Goal: Information Seeking & Learning: Learn about a topic

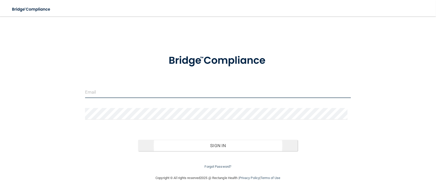
type input "[EMAIL_ADDRESS][DOMAIN_NAME]"
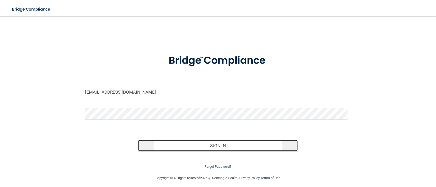
click at [214, 146] on button "Sign In" at bounding box center [218, 145] width 160 height 11
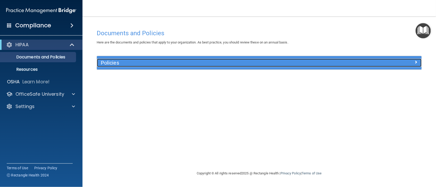
click at [113, 62] on h5 "Policies" at bounding box center [219, 63] width 236 height 6
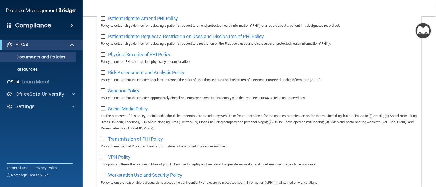
scroll to position [335, 0]
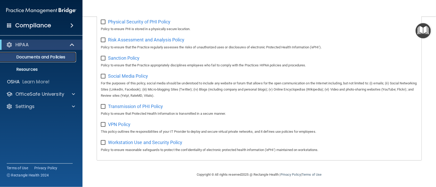
click at [34, 58] on p "Documents and Policies" at bounding box center [38, 57] width 70 height 5
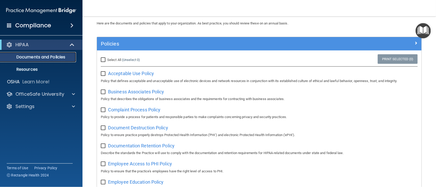
scroll to position [0, 0]
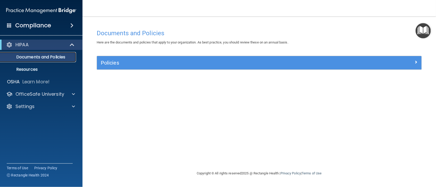
click at [43, 57] on p "Documents and Policies" at bounding box center [38, 57] width 70 height 5
click at [41, 58] on p "Documents and Policies" at bounding box center [38, 57] width 70 height 5
click at [37, 183] on div "Compliance HIPAA Documents and Policies Report an Incident Business Associates …" at bounding box center [41, 93] width 82 height 187
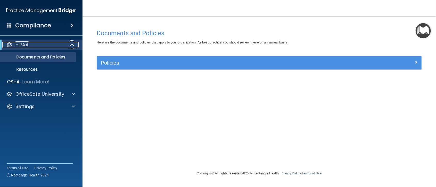
click at [23, 43] on p "HIPAA" at bounding box center [21, 45] width 13 height 6
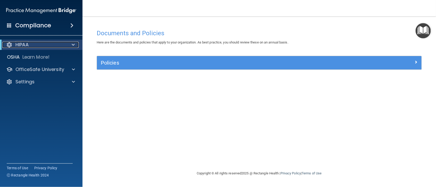
click at [73, 44] on span at bounding box center [73, 45] width 3 height 6
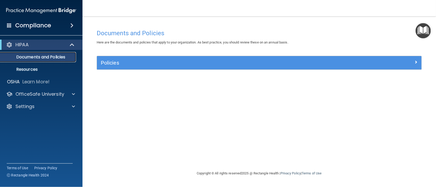
click at [40, 57] on p "Documents and Policies" at bounding box center [38, 57] width 70 height 5
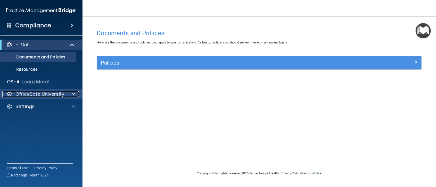
click at [46, 94] on p "OfficeSafe University" at bounding box center [39, 94] width 49 height 6
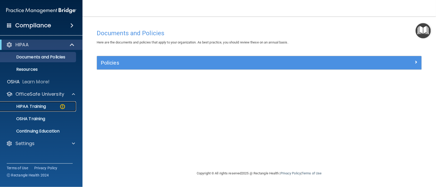
click at [38, 107] on p "HIPAA Training" at bounding box center [24, 106] width 43 height 5
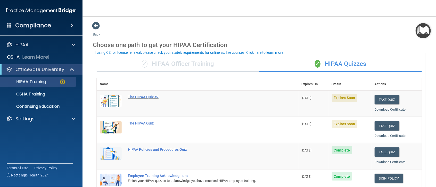
click at [142, 98] on div "The HIPAA Quiz #2" at bounding box center [200, 97] width 145 height 4
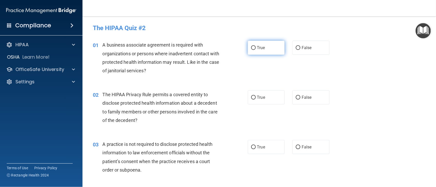
click at [252, 48] on input "True" at bounding box center [253, 48] width 5 height 4
radio input "true"
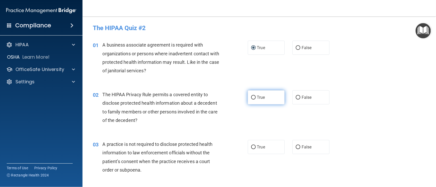
click at [253, 98] on input "True" at bounding box center [253, 98] width 5 height 4
radio input "true"
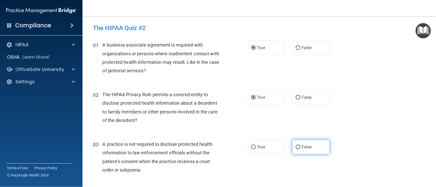
click at [296, 146] on input "False" at bounding box center [298, 148] width 5 height 4
radio input "true"
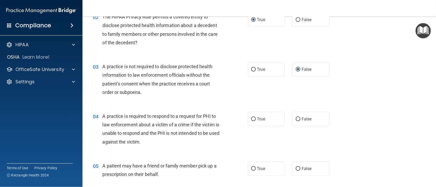
scroll to position [92, 0]
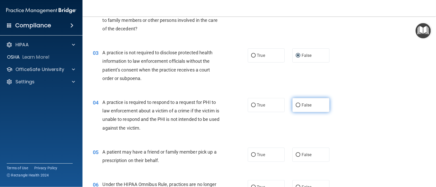
click at [296, 105] on input "False" at bounding box center [298, 106] width 5 height 4
radio input "true"
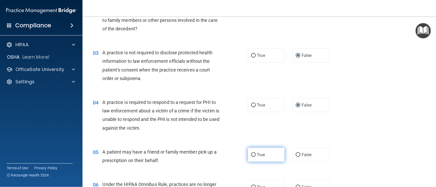
click at [251, 155] on input "True" at bounding box center [253, 155] width 5 height 4
radio input "true"
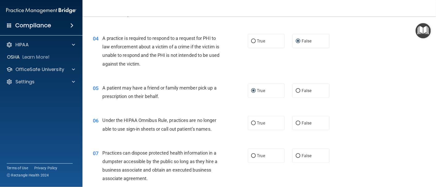
scroll to position [183, 0]
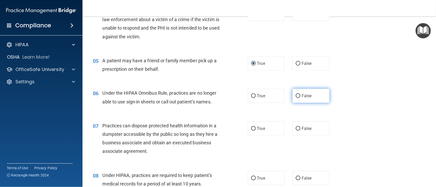
click at [296, 94] on input "False" at bounding box center [298, 96] width 5 height 4
radio input "true"
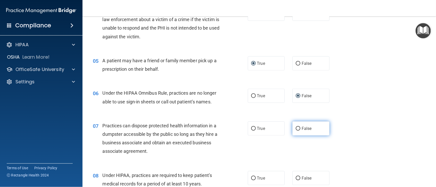
click at [296, 127] on input "False" at bounding box center [298, 129] width 5 height 4
radio input "true"
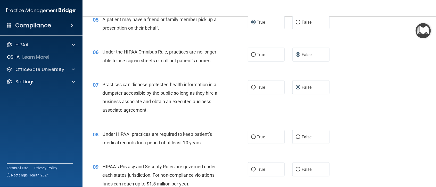
scroll to position [252, 0]
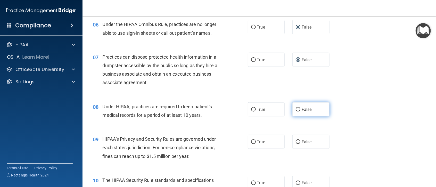
click at [296, 109] on input "False" at bounding box center [298, 110] width 5 height 4
radio input "true"
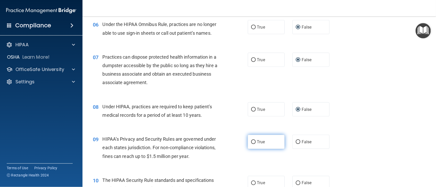
click at [251, 142] on input "True" at bounding box center [253, 142] width 5 height 4
radio input "true"
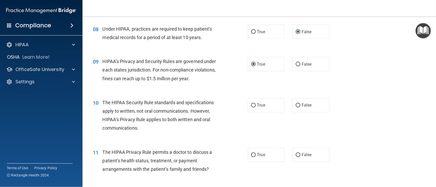
scroll to position [339, 0]
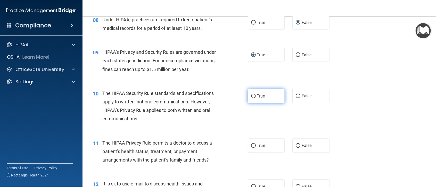
click at [252, 96] on input "True" at bounding box center [253, 97] width 5 height 4
radio input "true"
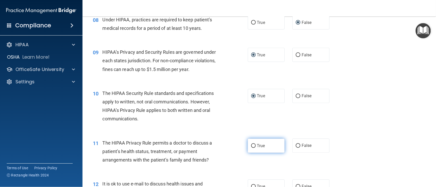
drag, startPoint x: 249, startPoint y: 147, endPoint x: 261, endPoint y: 151, distance: 12.2
click at [251, 146] on input "True" at bounding box center [253, 146] width 5 height 4
radio input "true"
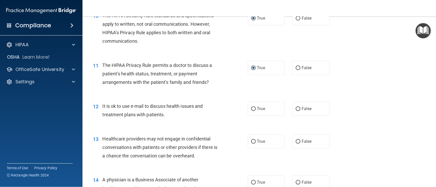
scroll to position [426, 0]
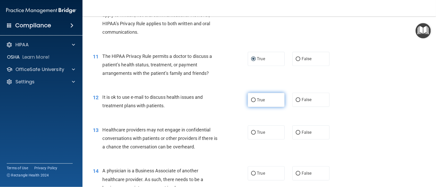
click at [251, 100] on input "True" at bounding box center [253, 100] width 5 height 4
radio input "true"
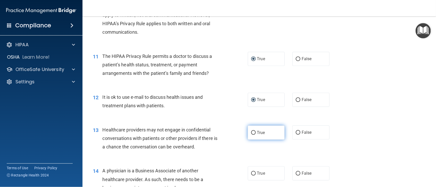
click at [251, 133] on input "True" at bounding box center [253, 133] width 5 height 4
radio input "true"
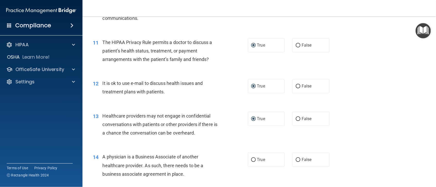
scroll to position [495, 0]
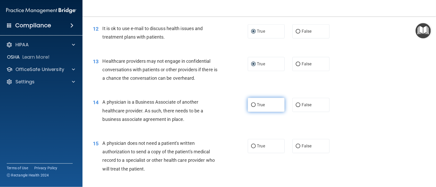
click at [251, 104] on input "True" at bounding box center [253, 105] width 5 height 4
radio input "true"
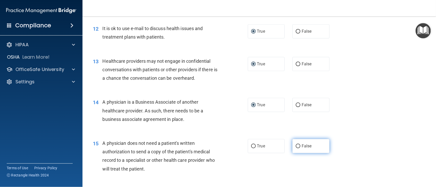
click at [296, 145] on input "False" at bounding box center [298, 147] width 5 height 4
radio input "true"
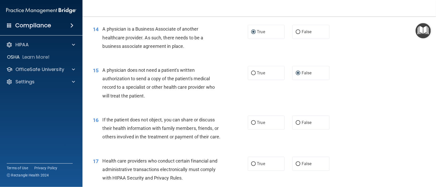
scroll to position [596, 0]
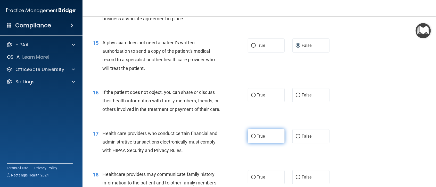
click at [252, 139] on input "True" at bounding box center [253, 137] width 5 height 4
radio input "true"
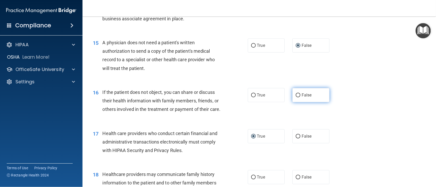
click at [296, 95] on input "False" at bounding box center [298, 96] width 5 height 4
radio input "true"
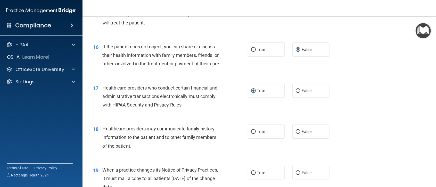
scroll to position [651, 0]
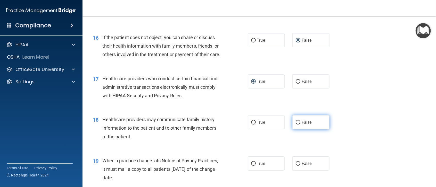
click at [296, 125] on input "False" at bounding box center [298, 123] width 5 height 4
radio input "true"
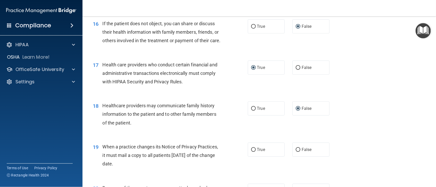
scroll to position [710, 0]
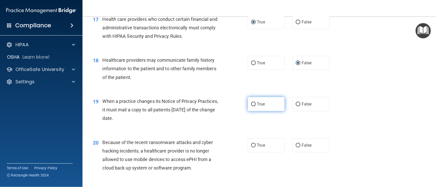
click at [251, 106] on input "True" at bounding box center [253, 105] width 5 height 4
radio input "true"
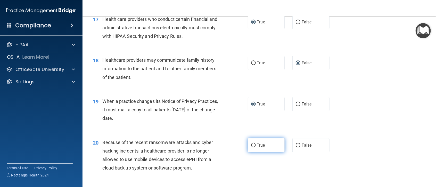
drag, startPoint x: 294, startPoint y: 153, endPoint x: 273, endPoint y: 152, distance: 20.6
click at [296, 148] on input "False" at bounding box center [298, 146] width 5 height 4
radio input "true"
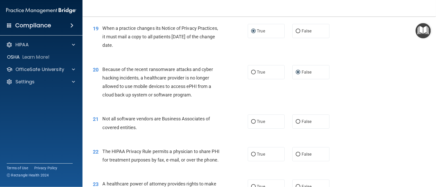
scroll to position [834, 0]
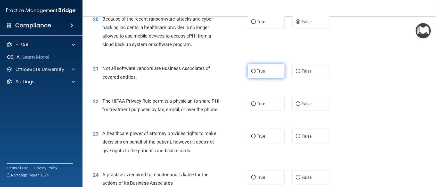
click at [251, 73] on input "True" at bounding box center [253, 72] width 5 height 4
radio input "true"
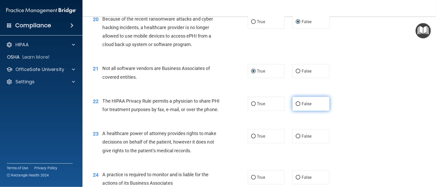
click at [296, 106] on input "False" at bounding box center [298, 104] width 5 height 4
radio input "true"
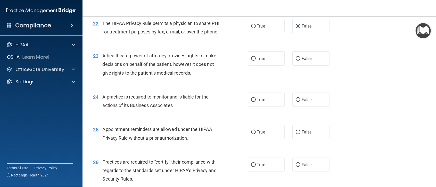
scroll to position [921, 0]
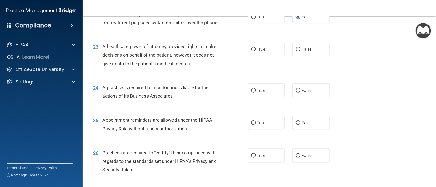
drag, startPoint x: 251, startPoint y: 67, endPoint x: 237, endPoint y: 76, distance: 16.8
click at [251, 52] on input "True" at bounding box center [253, 50] width 5 height 4
radio input "true"
click at [251, 125] on input "True" at bounding box center [253, 123] width 5 height 4
radio input "true"
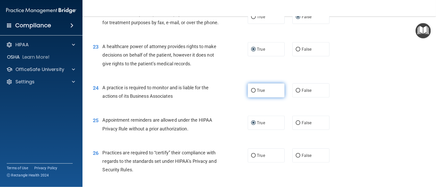
click at [251, 93] on input "True" at bounding box center [253, 91] width 5 height 4
radio input "true"
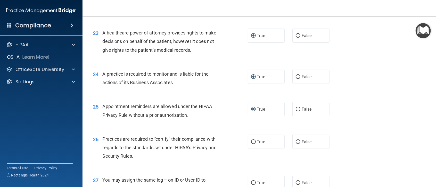
scroll to position [980, 0]
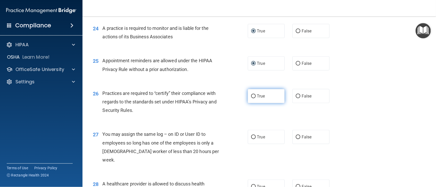
click at [251, 98] on input "True" at bounding box center [253, 97] width 5 height 4
radio input "true"
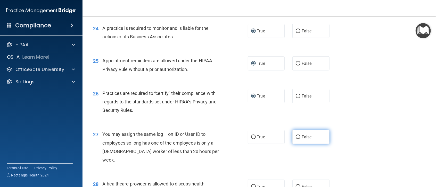
click at [296, 139] on input "False" at bounding box center [298, 138] width 5 height 4
radio input "true"
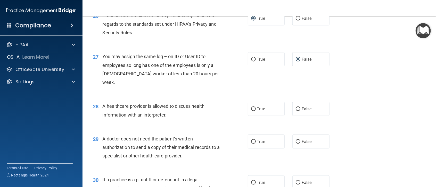
scroll to position [1072, 0]
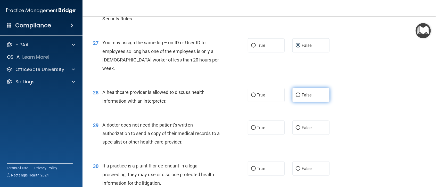
click at [296, 97] on input "False" at bounding box center [298, 96] width 5 height 4
radio input "true"
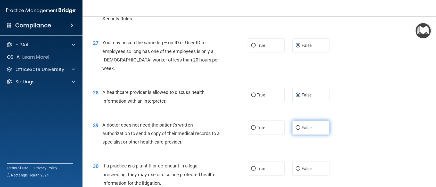
click at [296, 130] on input "False" at bounding box center [298, 128] width 5 height 4
radio input "true"
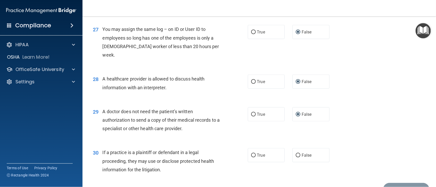
scroll to position [1113, 0]
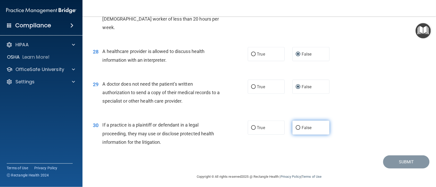
click at [296, 130] on input "False" at bounding box center [298, 128] width 5 height 4
radio input "true"
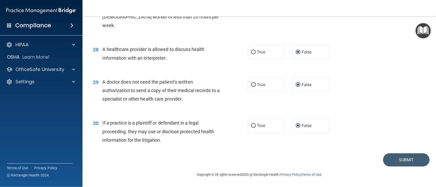
scroll to position [1124, 0]
click at [74, 45] on span at bounding box center [73, 45] width 3 height 6
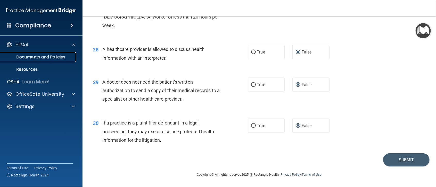
click at [55, 55] on p "Documents and Policies" at bounding box center [38, 57] width 70 height 5
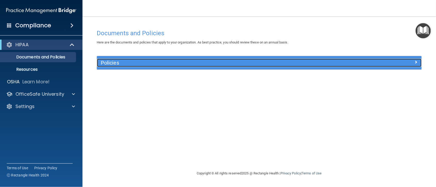
click at [418, 62] on div at bounding box center [380, 62] width 81 height 6
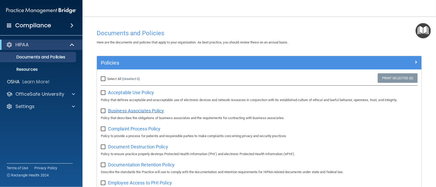
click at [146, 110] on span "Business Associates Policy" at bounding box center [136, 110] width 56 height 5
click at [26, 43] on p "HIPAA" at bounding box center [21, 45] width 13 height 6
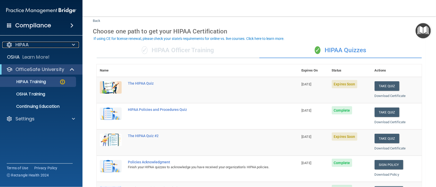
scroll to position [37, 0]
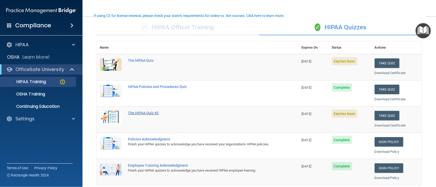
click at [142, 112] on div "The HIPAA Quiz #2" at bounding box center [200, 113] width 145 height 4
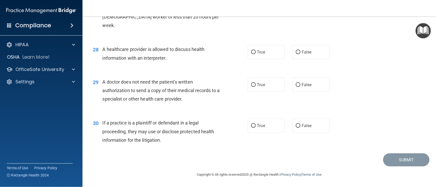
scroll to position [1124, 0]
click at [74, 45] on span at bounding box center [73, 45] width 3 height 6
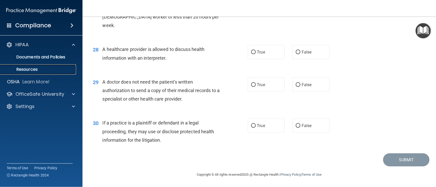
click at [37, 69] on p "Resources" at bounding box center [38, 69] width 70 height 5
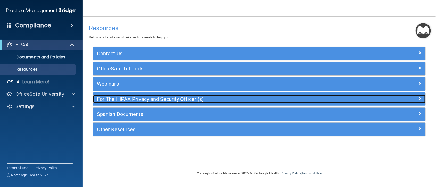
click at [129, 99] on h5 "For The HIPAA Privacy and Security Officer (s)" at bounding box center [218, 99] width 242 height 6
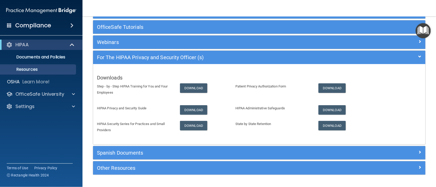
scroll to position [5, 0]
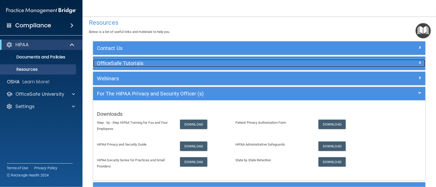
click at [112, 64] on h5 "OfficeSafe Tutorials" at bounding box center [218, 64] width 242 height 6
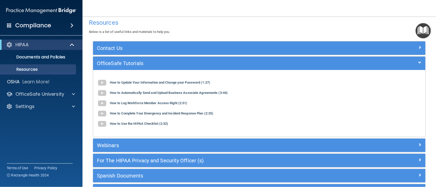
click at [49, 26] on h4 "Compliance" at bounding box center [33, 25] width 36 height 7
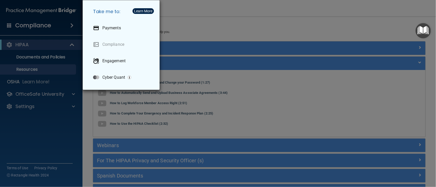
click at [73, 45] on div "Take me to: Payments Compliance Engagement Cyber Quant" at bounding box center [218, 93] width 436 height 187
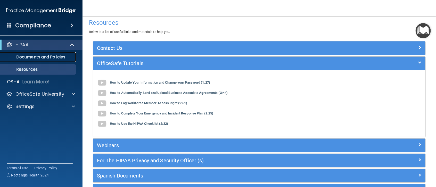
click at [50, 56] on p "Documents and Policies" at bounding box center [38, 57] width 70 height 5
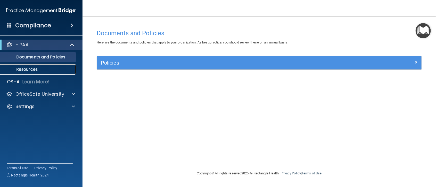
click at [34, 69] on p "Resources" at bounding box center [38, 69] width 70 height 5
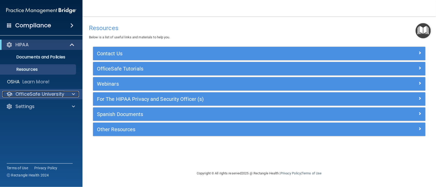
click at [32, 93] on p "OfficeSafe University" at bounding box center [39, 94] width 49 height 6
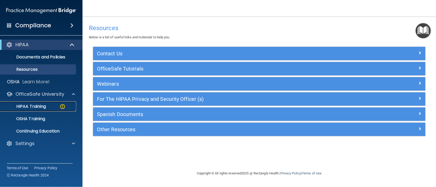
click at [35, 109] on p "HIPAA Training" at bounding box center [24, 106] width 43 height 5
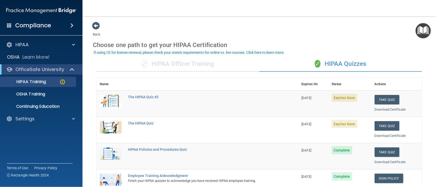
click at [115, 105] on img at bounding box center [111, 101] width 22 height 12
click at [382, 98] on button "Take Quiz" at bounding box center [387, 100] width 25 height 10
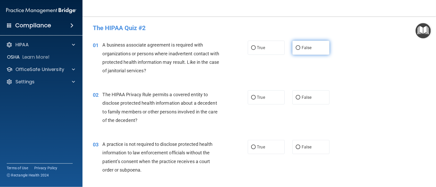
click at [296, 48] on input "False" at bounding box center [298, 48] width 5 height 4
radio input "true"
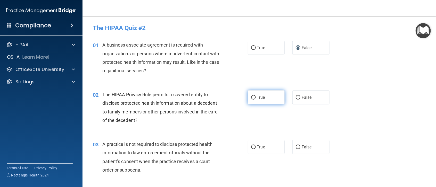
click at [252, 97] on input "True" at bounding box center [253, 98] width 5 height 4
radio input "true"
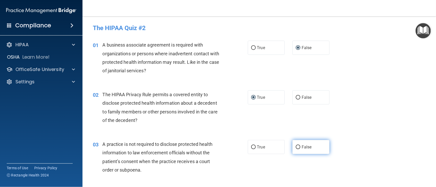
click at [297, 147] on input "False" at bounding box center [298, 148] width 5 height 4
radio input "true"
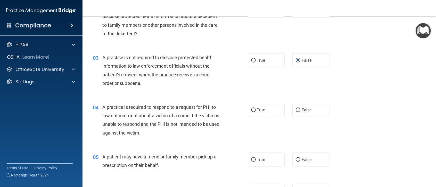
scroll to position [110, 0]
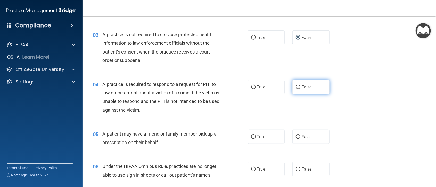
click at [296, 87] on input "False" at bounding box center [298, 88] width 5 height 4
radio input "true"
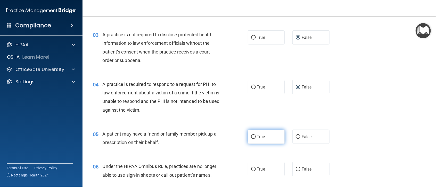
click at [251, 137] on input "True" at bounding box center [253, 137] width 5 height 4
radio input "true"
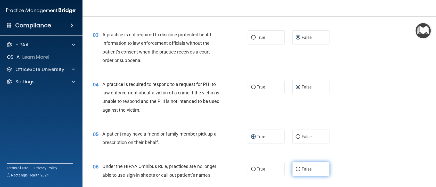
click at [296, 168] on input "False" at bounding box center [298, 170] width 5 height 4
radio input "true"
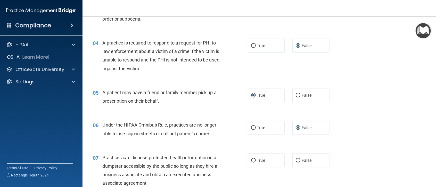
scroll to position [165, 0]
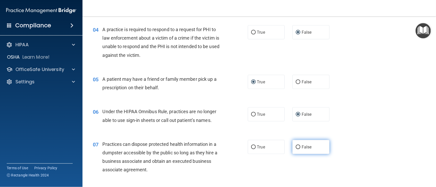
click at [296, 146] on input "False" at bounding box center [298, 148] width 5 height 4
radio input "true"
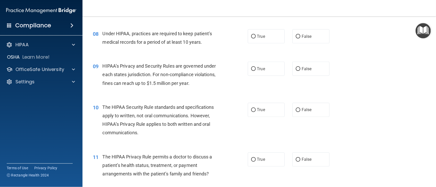
scroll to position [335, 0]
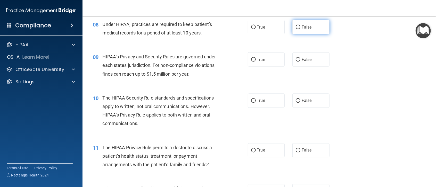
click at [296, 26] on input "False" at bounding box center [298, 28] width 5 height 4
radio input "true"
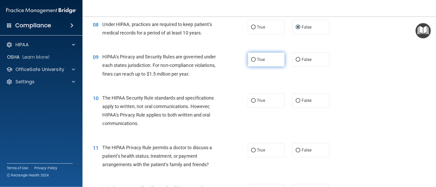
click at [251, 58] on input "True" at bounding box center [253, 60] width 5 height 4
radio input "true"
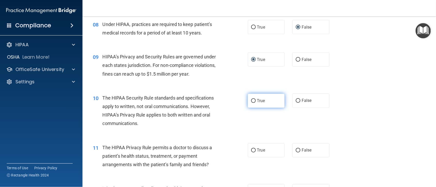
click at [251, 101] on input "True" at bounding box center [253, 101] width 5 height 4
radio input "true"
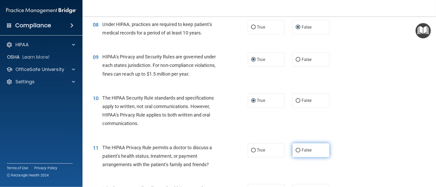
click at [296, 151] on input "False" at bounding box center [298, 151] width 5 height 4
radio input "true"
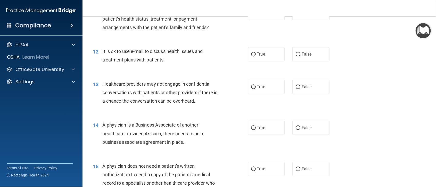
scroll to position [486, 0]
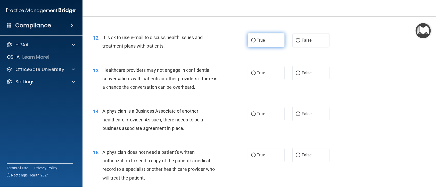
click at [251, 39] on input "True" at bounding box center [253, 41] width 5 height 4
radio input "true"
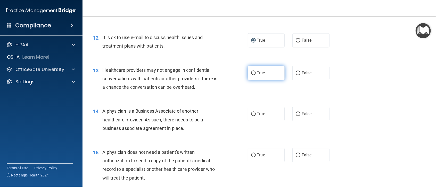
click at [251, 73] on input "True" at bounding box center [253, 73] width 5 height 4
radio input "true"
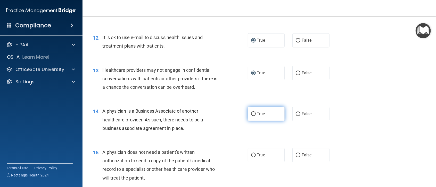
click at [251, 114] on input "True" at bounding box center [253, 114] width 5 height 4
radio input "true"
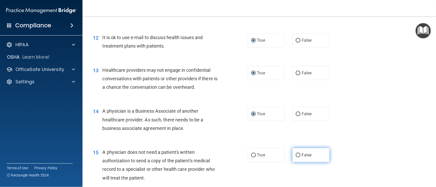
click at [296, 156] on input "False" at bounding box center [298, 156] width 5 height 4
radio input "true"
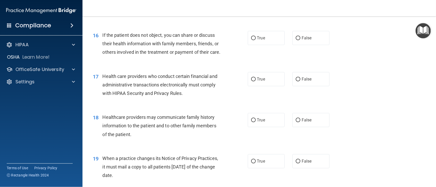
scroll to position [660, 0]
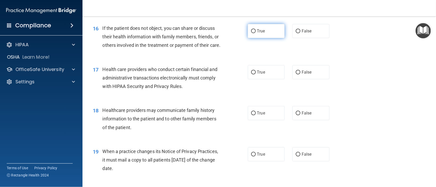
click at [251, 31] on input "True" at bounding box center [253, 31] width 5 height 4
radio input "true"
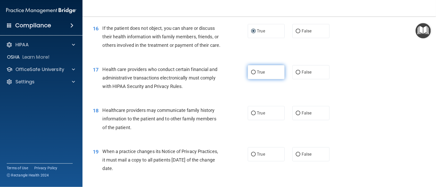
click at [252, 74] on input "True" at bounding box center [253, 73] width 5 height 4
radio input "true"
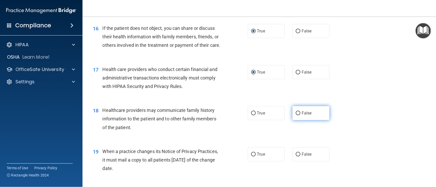
click at [296, 115] on input "False" at bounding box center [298, 114] width 5 height 4
radio input "true"
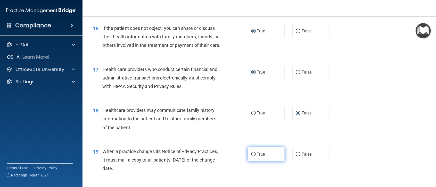
click at [251, 157] on input "True" at bounding box center [253, 155] width 5 height 4
radio input "true"
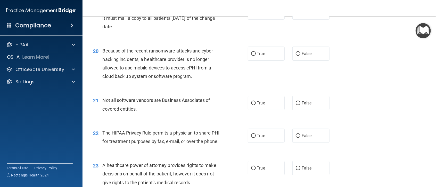
scroll to position [816, 0]
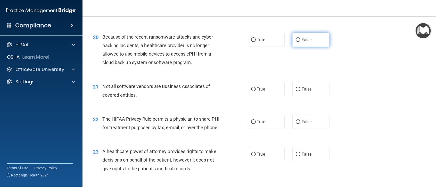
click at [296, 42] on input "False" at bounding box center [298, 40] width 5 height 4
radio input "true"
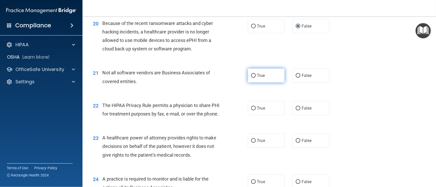
click at [251, 78] on input "True" at bounding box center [253, 76] width 5 height 4
radio input "true"
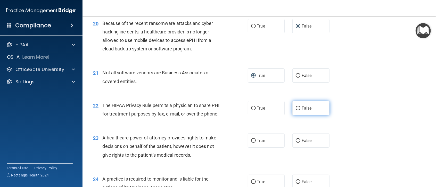
click at [296, 111] on input "False" at bounding box center [298, 109] width 5 height 4
radio input "true"
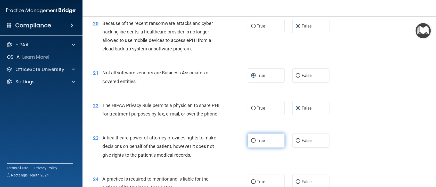
click at [251, 143] on input "True" at bounding box center [253, 141] width 5 height 4
radio input "true"
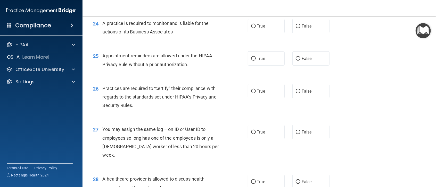
scroll to position [999, 0]
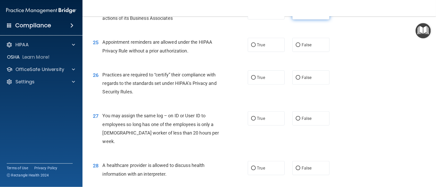
click at [296, 15] on input "False" at bounding box center [298, 13] width 5 height 4
radio input "true"
click at [251, 47] on input "True" at bounding box center [253, 45] width 5 height 4
radio input "true"
click at [296, 80] on input "False" at bounding box center [298, 78] width 5 height 4
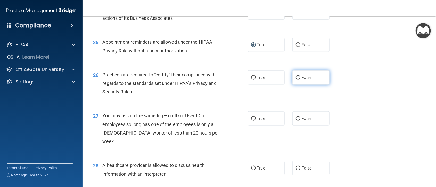
radio input "true"
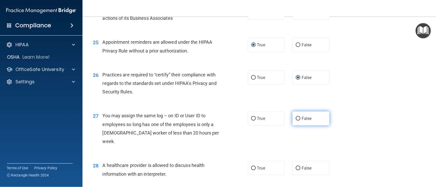
click at [296, 121] on input "False" at bounding box center [298, 119] width 5 height 4
radio input "true"
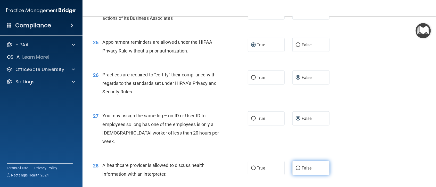
click at [296, 171] on input "False" at bounding box center [298, 169] width 5 height 4
radio input "true"
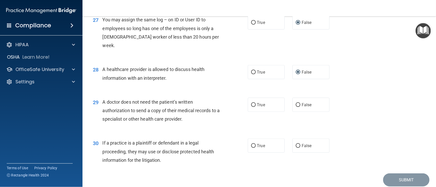
scroll to position [1104, 0]
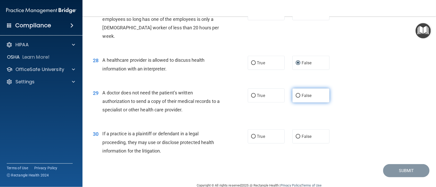
click at [296, 98] on input "False" at bounding box center [298, 96] width 5 height 4
radio input "true"
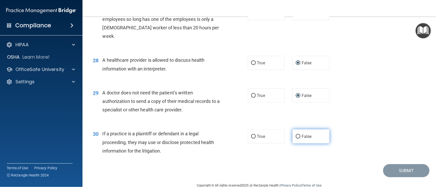
click at [296, 139] on input "False" at bounding box center [298, 137] width 5 height 4
radio input "true"
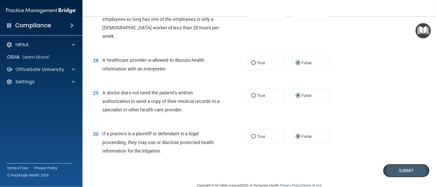
click at [401, 178] on button "Submit" at bounding box center [406, 170] width 46 height 13
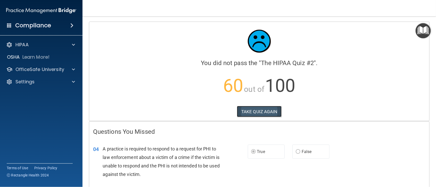
click at [251, 111] on button "TAKE QUIZ AGAIN" at bounding box center [259, 111] width 45 height 11
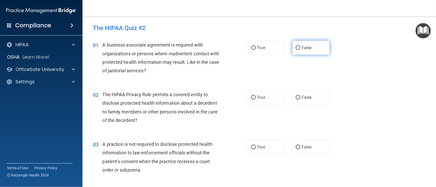
click at [296, 48] on input "False" at bounding box center [298, 48] width 5 height 4
radio input "true"
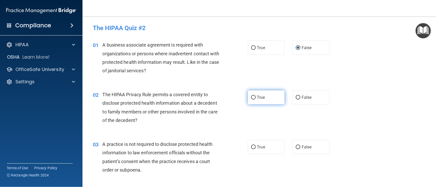
click at [252, 97] on input "True" at bounding box center [253, 98] width 5 height 4
radio input "true"
drag, startPoint x: 294, startPoint y: 147, endPoint x: 334, endPoint y: 160, distance: 42.1
click at [296, 147] on input "False" at bounding box center [298, 148] width 5 height 4
radio input "true"
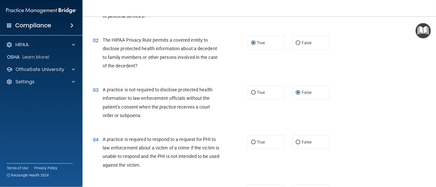
scroll to position [96, 0]
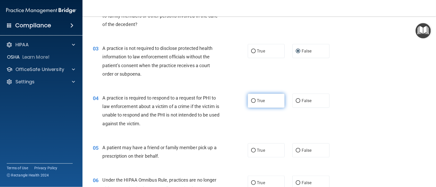
click at [251, 100] on input "True" at bounding box center [253, 101] width 5 height 4
radio input "true"
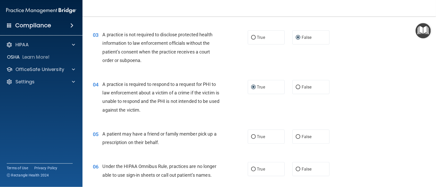
scroll to position [165, 0]
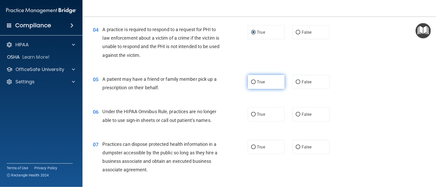
click at [251, 82] on input "True" at bounding box center [253, 82] width 5 height 4
radio input "true"
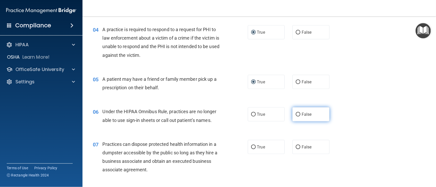
click at [296, 114] on input "False" at bounding box center [298, 115] width 5 height 4
radio input "true"
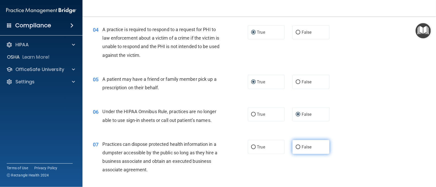
click at [296, 147] on input "False" at bounding box center [298, 148] width 5 height 4
radio input "true"
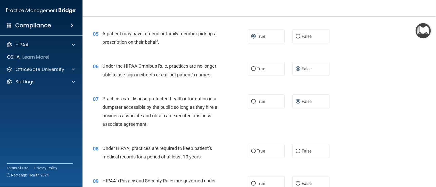
scroll to position [238, 0]
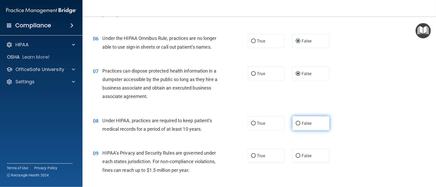
click at [297, 123] on input "False" at bounding box center [298, 124] width 5 height 4
radio input "true"
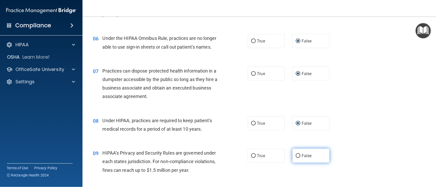
click at [296, 156] on input "False" at bounding box center [298, 156] width 5 height 4
radio input "true"
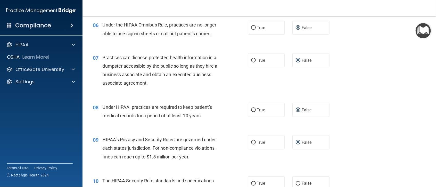
scroll to position [316, 0]
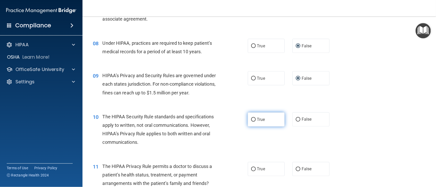
click at [251, 120] on input "True" at bounding box center [253, 120] width 5 height 4
radio input "true"
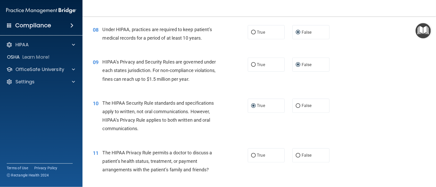
scroll to position [348, 0]
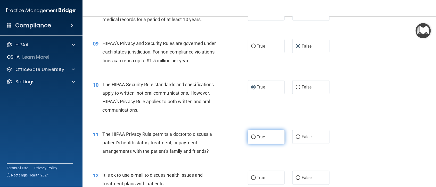
click at [251, 136] on input "True" at bounding box center [253, 138] width 5 height 4
radio input "true"
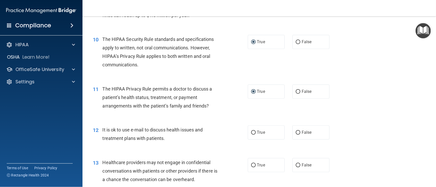
scroll to position [416, 0]
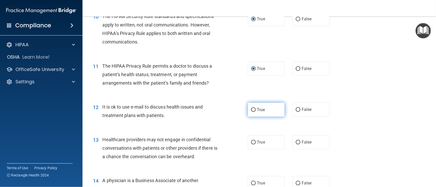
click at [251, 109] on input "True" at bounding box center [253, 110] width 5 height 4
radio input "true"
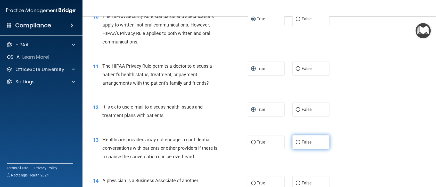
click at [296, 141] on input "False" at bounding box center [298, 143] width 5 height 4
radio input "true"
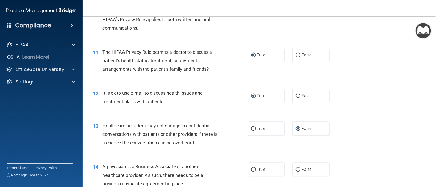
scroll to position [485, 0]
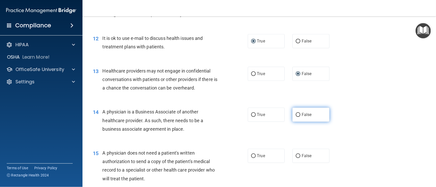
click at [296, 115] on input "False" at bounding box center [298, 115] width 5 height 4
radio input "true"
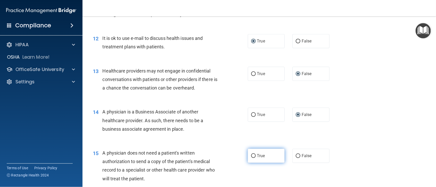
click at [251, 156] on input "True" at bounding box center [253, 156] width 5 height 4
radio input "true"
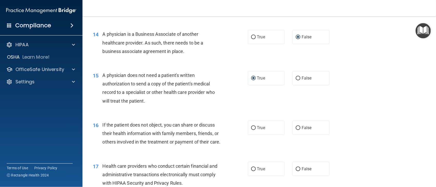
scroll to position [577, 0]
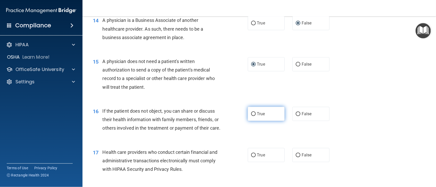
click at [251, 113] on input "True" at bounding box center [253, 114] width 5 height 4
radio input "true"
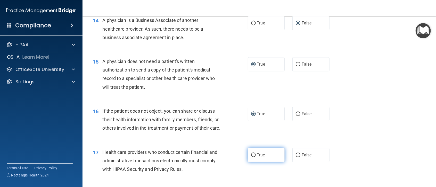
click at [251, 157] on input "True" at bounding box center [253, 156] width 5 height 4
radio input "true"
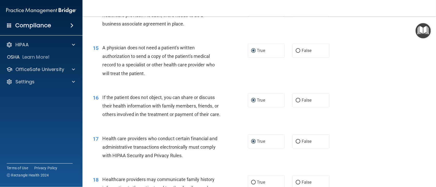
scroll to position [650, 0]
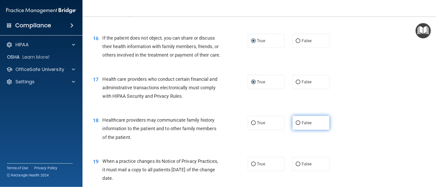
click at [296, 125] on input "False" at bounding box center [298, 123] width 5 height 4
radio input "true"
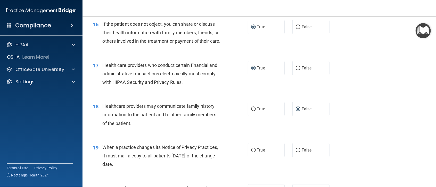
scroll to position [719, 0]
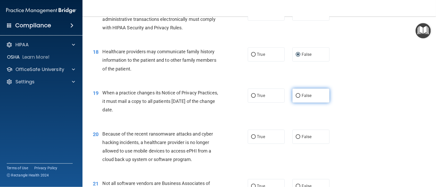
click at [296, 98] on input "False" at bounding box center [298, 96] width 5 height 4
radio input "true"
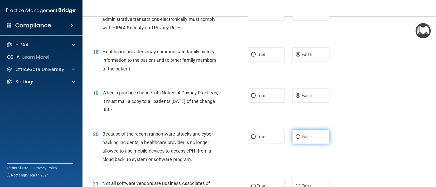
click at [296, 139] on input "False" at bounding box center [298, 137] width 5 height 4
radio input "true"
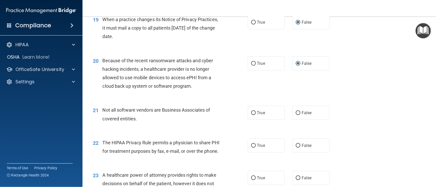
scroll to position [801, 0]
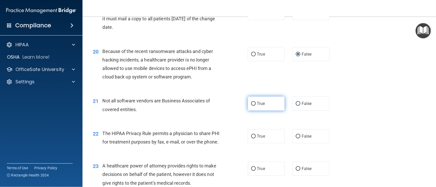
click at [251, 106] on input "True" at bounding box center [253, 104] width 5 height 4
radio input "true"
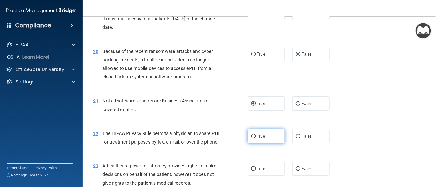
drag, startPoint x: 251, startPoint y: 145, endPoint x: 260, endPoint y: 145, distance: 9.3
click at [251, 139] on input "True" at bounding box center [253, 137] width 5 height 4
radio input "true"
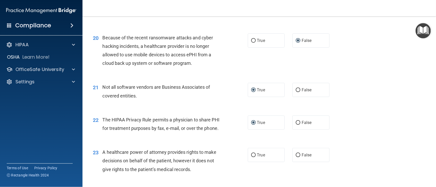
scroll to position [879, 0]
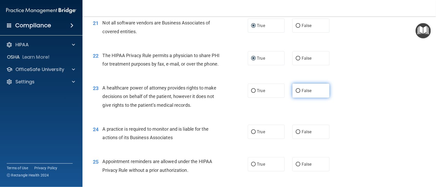
click at [296, 93] on input "False" at bounding box center [298, 91] width 5 height 4
radio input "true"
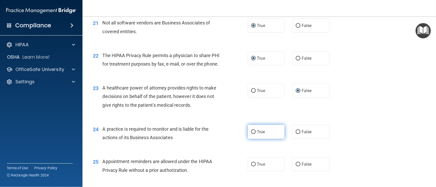
click at [251, 134] on input "True" at bounding box center [253, 132] width 5 height 4
radio input "true"
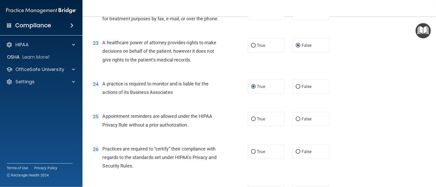
scroll to position [948, 0]
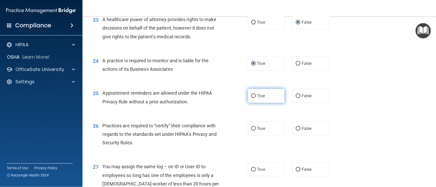
click at [251, 98] on input "True" at bounding box center [253, 96] width 5 height 4
radio input "true"
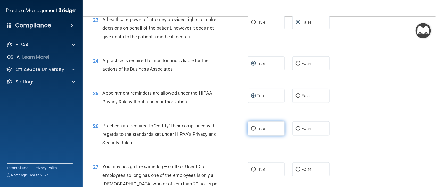
click at [251, 131] on input "True" at bounding box center [253, 129] width 5 height 4
radio input "true"
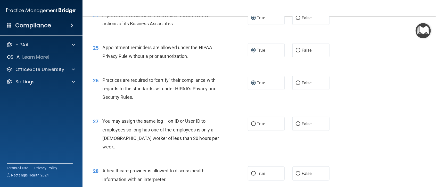
scroll to position [1030, 0]
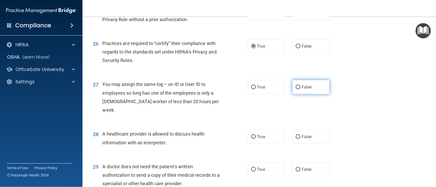
click at [296, 89] on input "False" at bounding box center [298, 88] width 5 height 4
radio input "true"
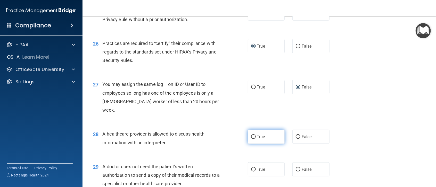
click at [251, 139] on input "True" at bounding box center [253, 137] width 5 height 4
radio input "true"
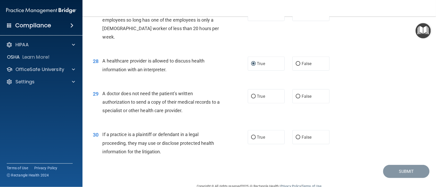
scroll to position [1108, 0]
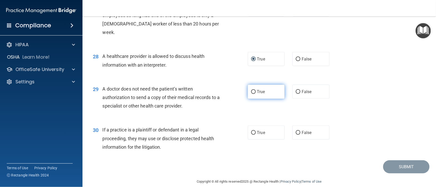
click at [251, 94] on input "True" at bounding box center [253, 92] width 5 height 4
radio input "true"
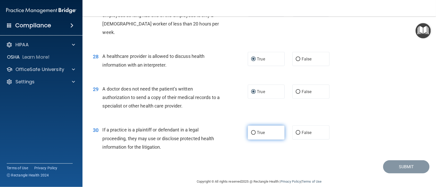
click at [251, 135] on input "True" at bounding box center [253, 133] width 5 height 4
radio input "true"
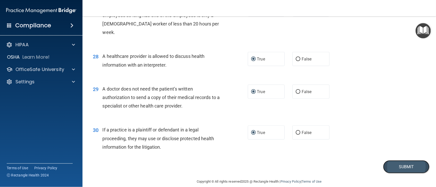
click at [397, 174] on button "Submit" at bounding box center [406, 167] width 46 height 13
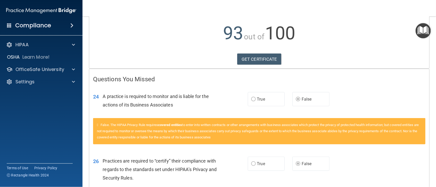
scroll to position [21, 0]
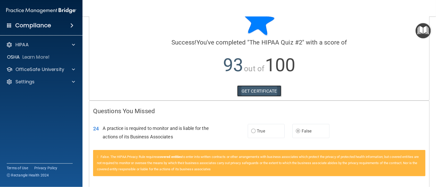
click at [252, 91] on link "GET CERTIFICATE" at bounding box center [259, 91] width 44 height 11
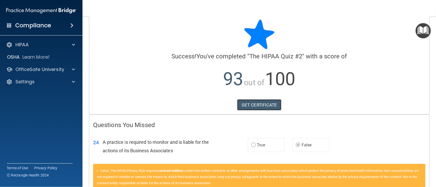
scroll to position [0, 0]
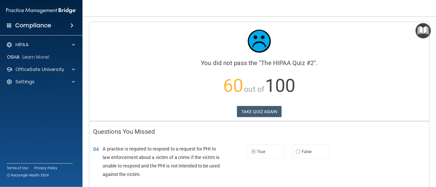
click at [38, 25] on h4 "Compliance" at bounding box center [33, 25] width 36 height 7
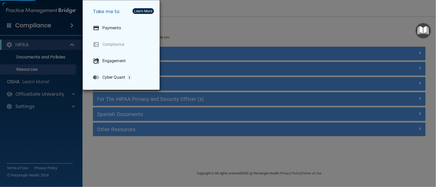
click at [190, 155] on div "Take me to: Payments Compliance Engagement Cyber Quant" at bounding box center [218, 93] width 436 height 187
